Goal: Task Accomplishment & Management: Use online tool/utility

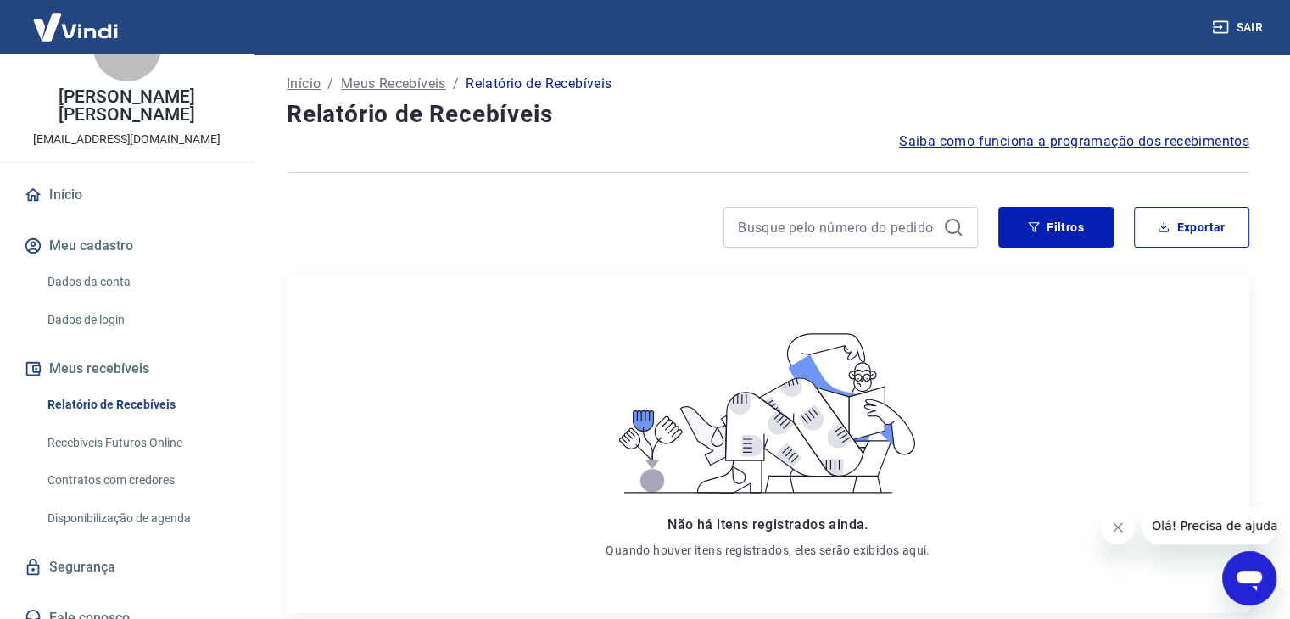
scroll to position [5, 0]
click at [146, 426] on link "Recebíveis Futuros Online" at bounding box center [137, 443] width 193 height 35
